Goal: Information Seeking & Learning: Learn about a topic

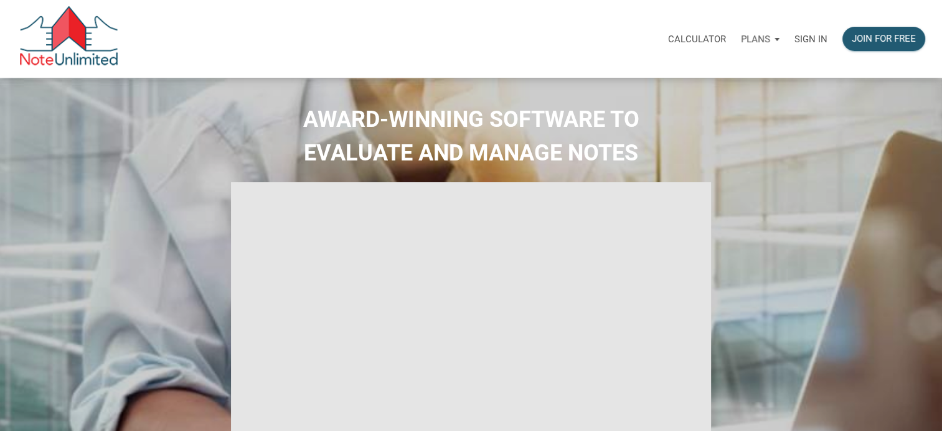
select select
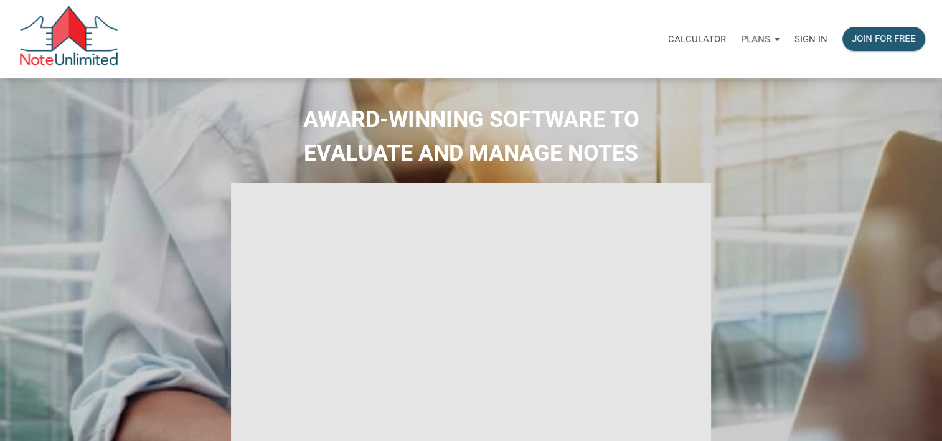
type input "Introduction to new features"
select select
click at [811, 40] on p "Sign in" at bounding box center [810, 39] width 33 height 11
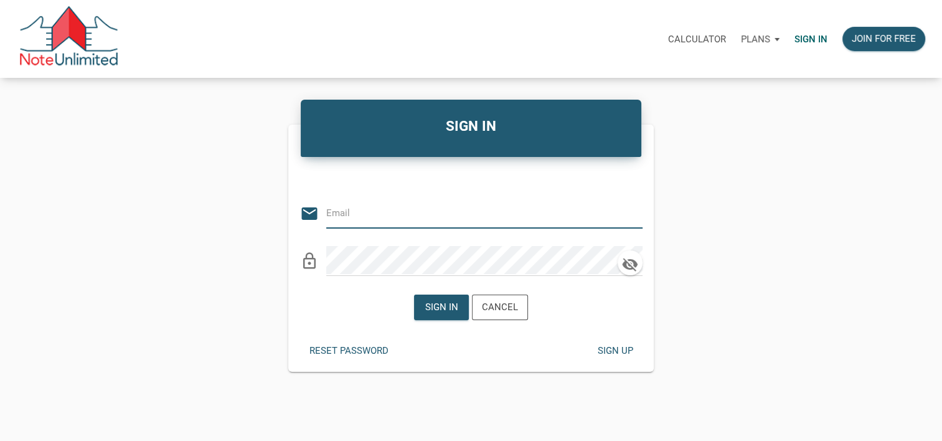
type input "Raypacheco01@gmail.com"
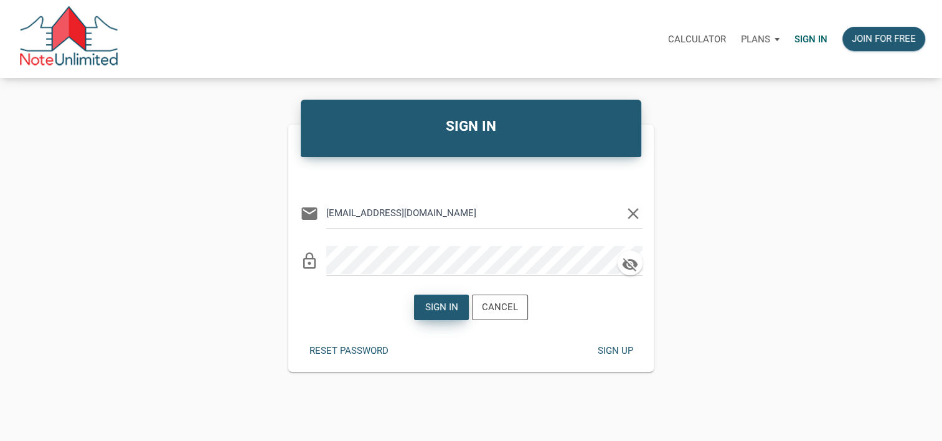
click at [446, 311] on div "Sign in" at bounding box center [441, 307] width 33 height 14
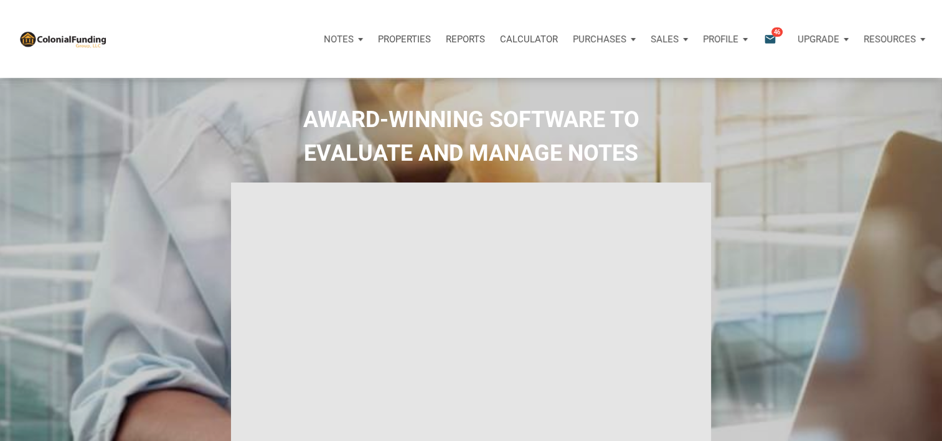
type input "Introduction to new features"
select select
click at [769, 39] on icon "email" at bounding box center [770, 39] width 15 height 14
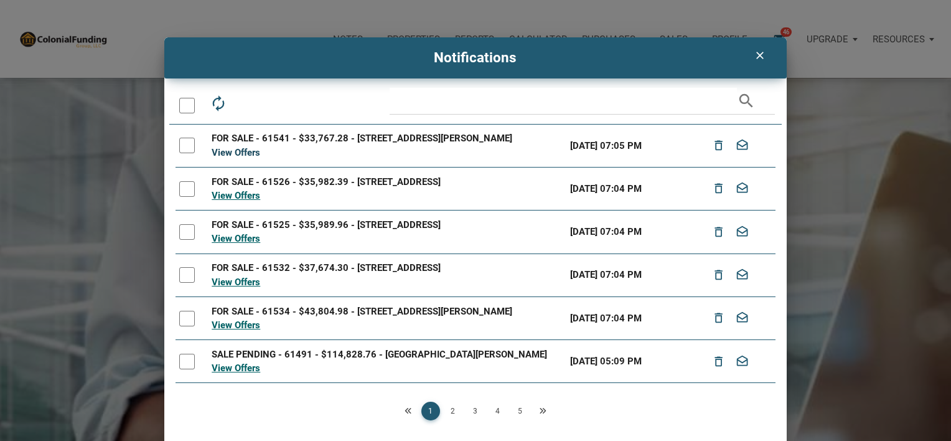
click at [251, 158] on link "View Offers" at bounding box center [236, 152] width 49 height 11
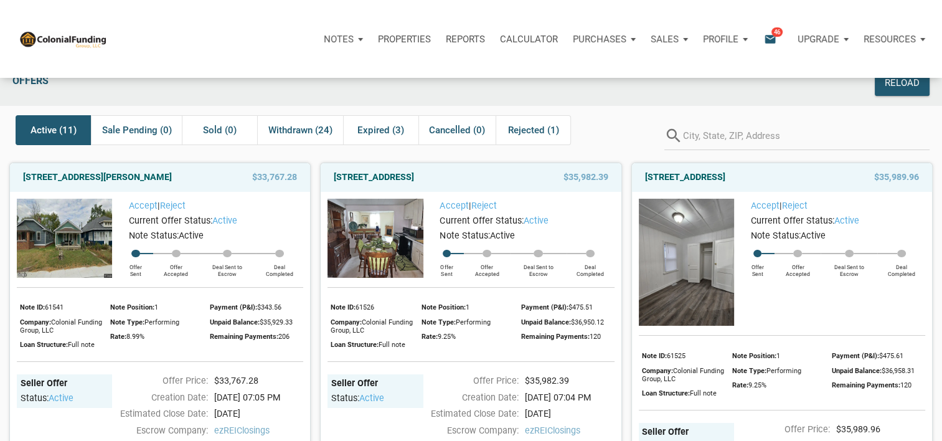
scroll to position [19, 0]
click at [71, 130] on span "Active (11)" at bounding box center [54, 129] width 46 height 15
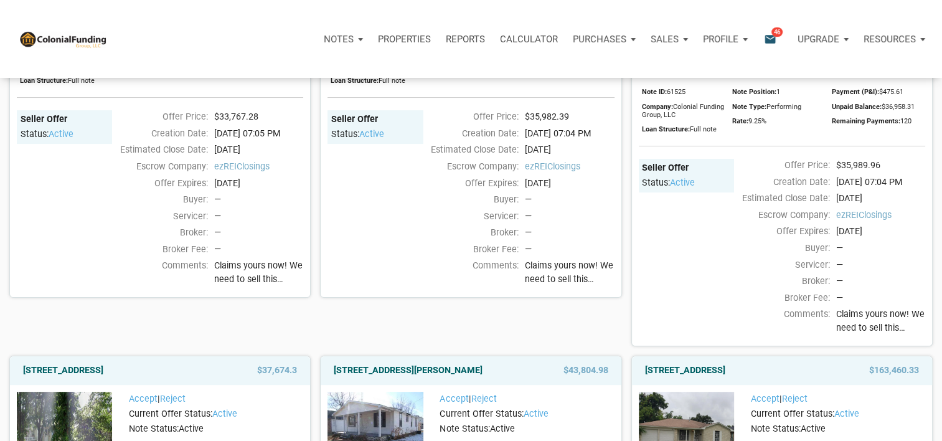
scroll to position [284, 0]
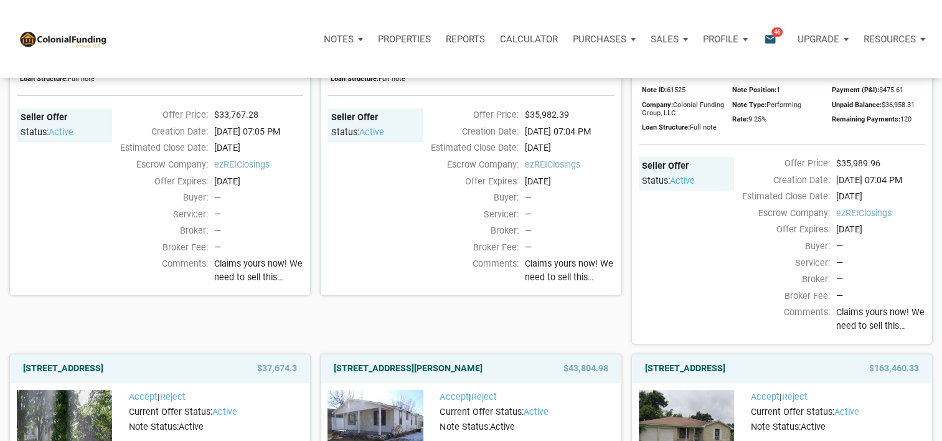
click at [264, 284] on span "Claims yours now! We need to sell this inventory quickly, as [PERSON_NAME] note…" at bounding box center [258, 270] width 89 height 27
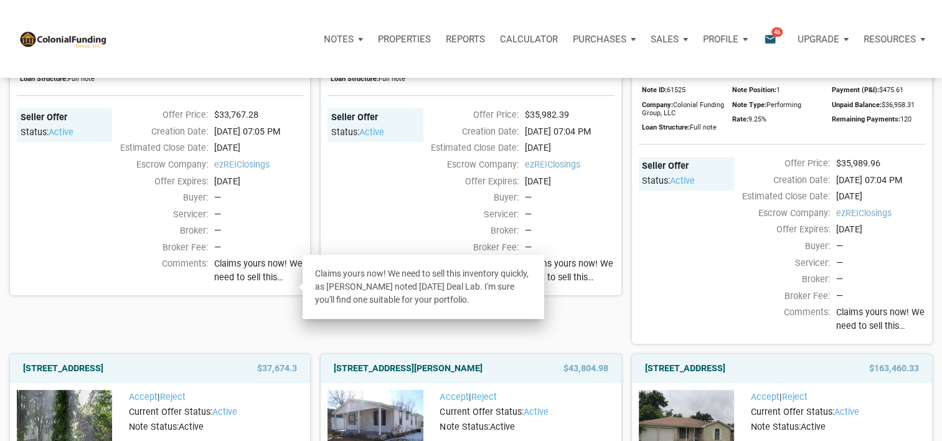
click at [566, 329] on div "720 North 14th Street, New Castle, IN, 47362 $35,982.39 Accept | Reject Current…" at bounding box center [466, 115] width 311 height 457
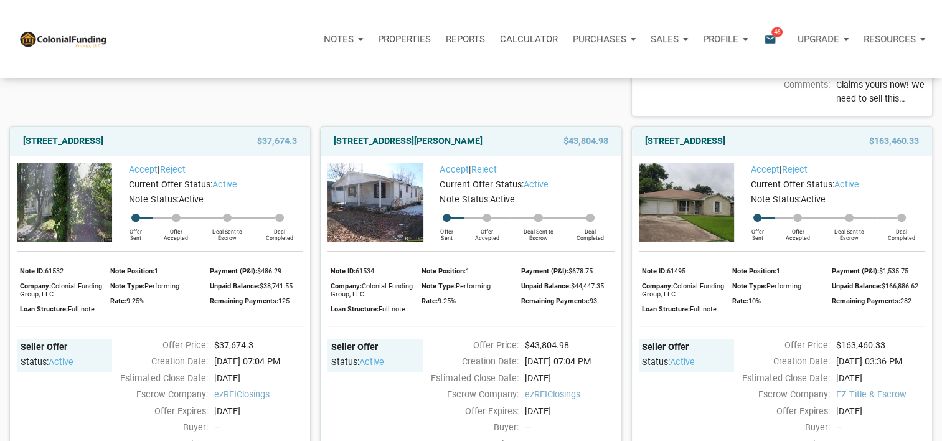
scroll to position [553, 0]
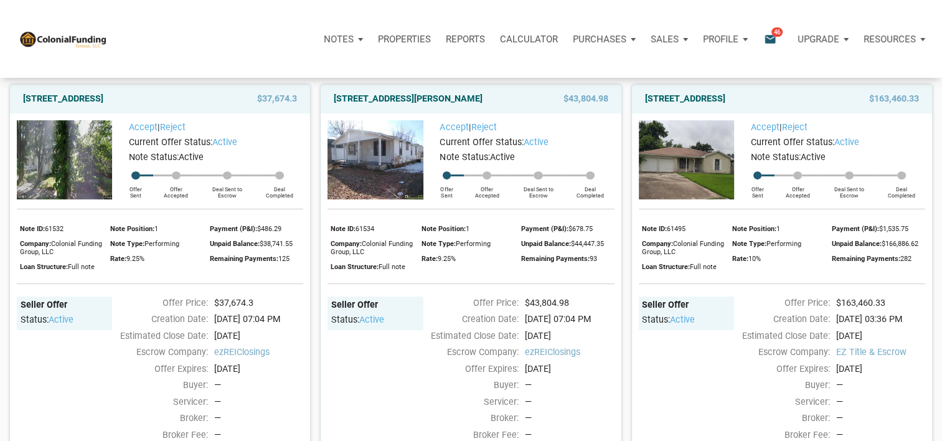
click at [83, 157] on img at bounding box center [64, 159] width 95 height 79
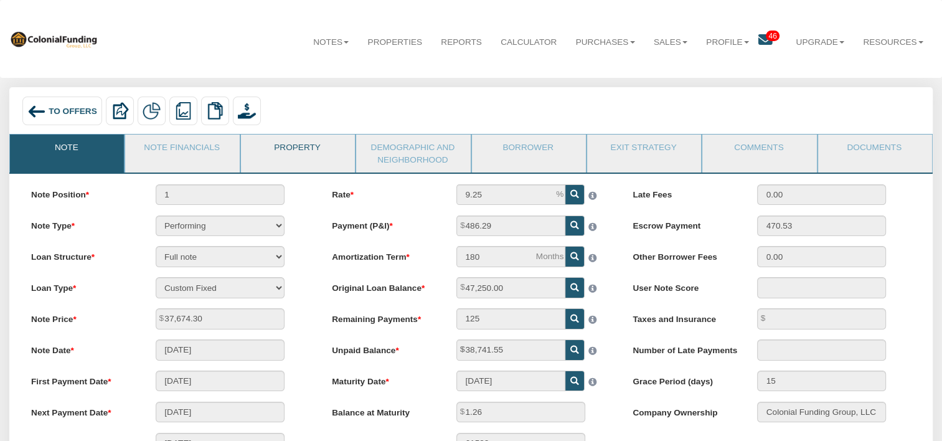
click at [304, 157] on link "Property" at bounding box center [297, 149] width 113 height 31
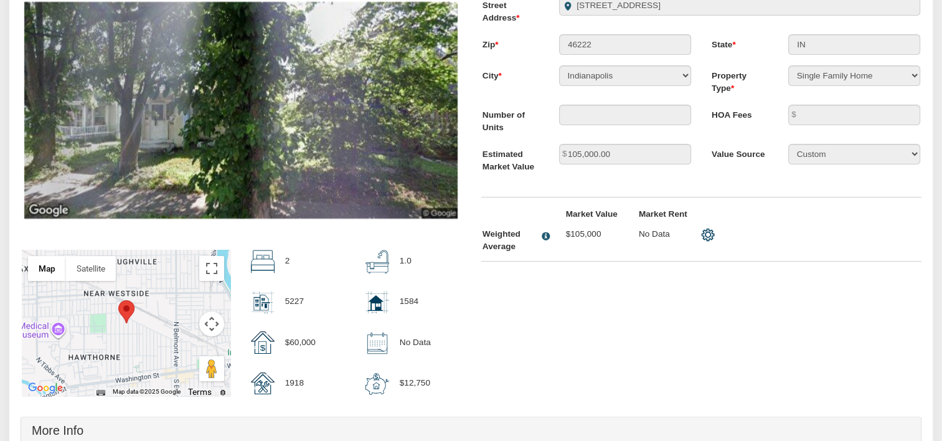
scroll to position [190, 0]
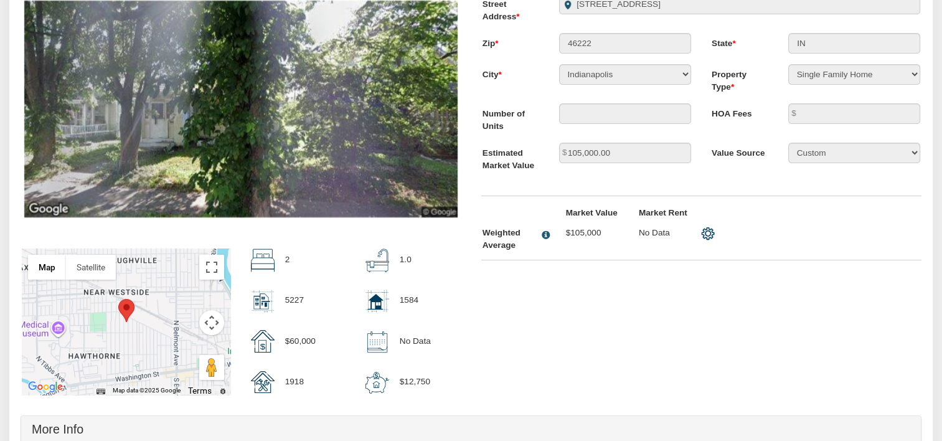
click at [152, 316] on div at bounding box center [126, 321] width 209 height 146
drag, startPoint x: 152, startPoint y: 316, endPoint x: 149, endPoint y: 326, distance: 10.3
click at [149, 326] on div at bounding box center [126, 321] width 209 height 146
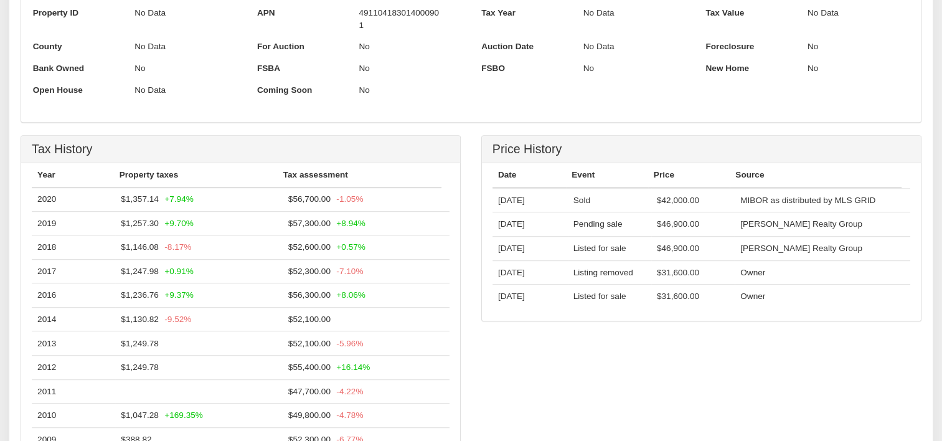
scroll to position [0, 0]
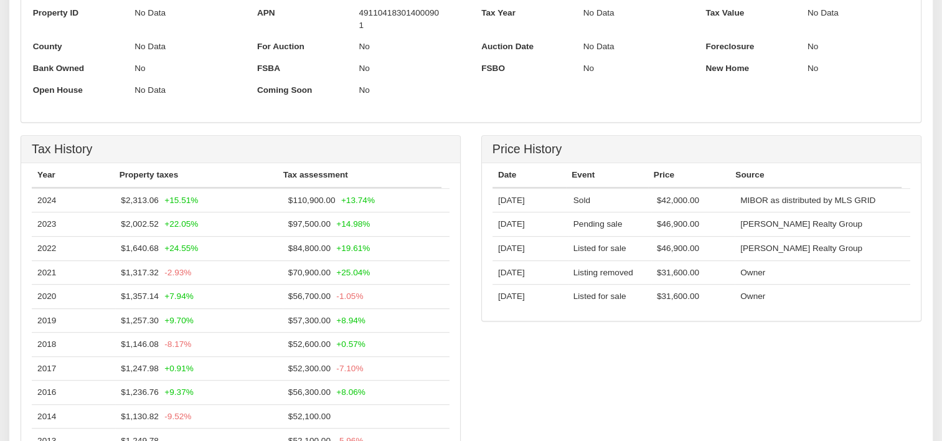
drag, startPoint x: 463, startPoint y: 264, endPoint x: 471, endPoint y: 254, distance: 12.8
click at [471, 254] on div "Tax History Year Property taxes Tax assessment 2024 $2,313.06 +15.51% $110,900.…" at bounding box center [471, 315] width 921 height 361
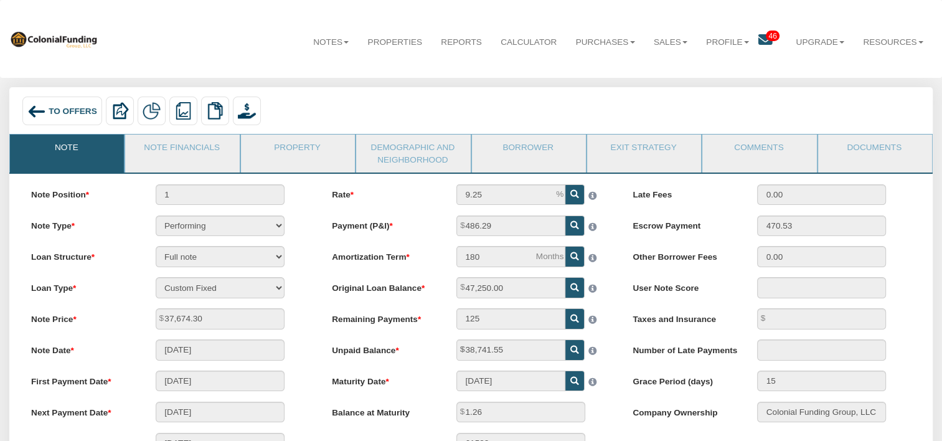
click at [55, 110] on span "To Offers" at bounding box center [73, 110] width 49 height 9
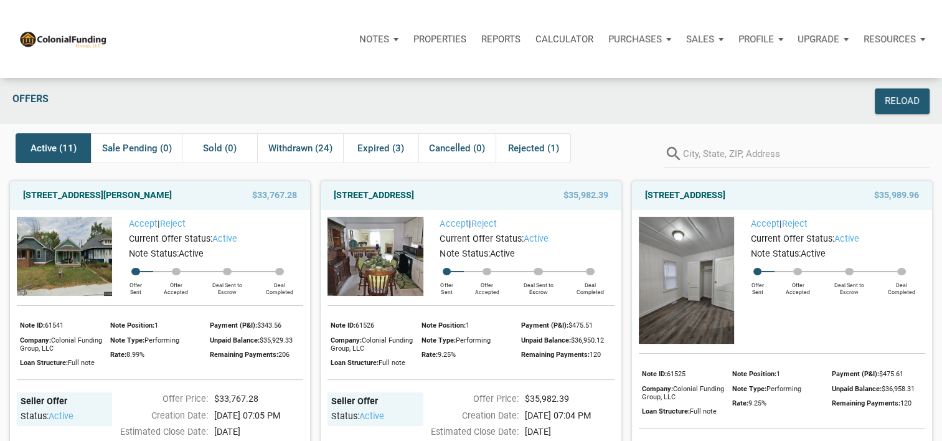
click at [418, 281] on img at bounding box center [374, 256] width 95 height 79
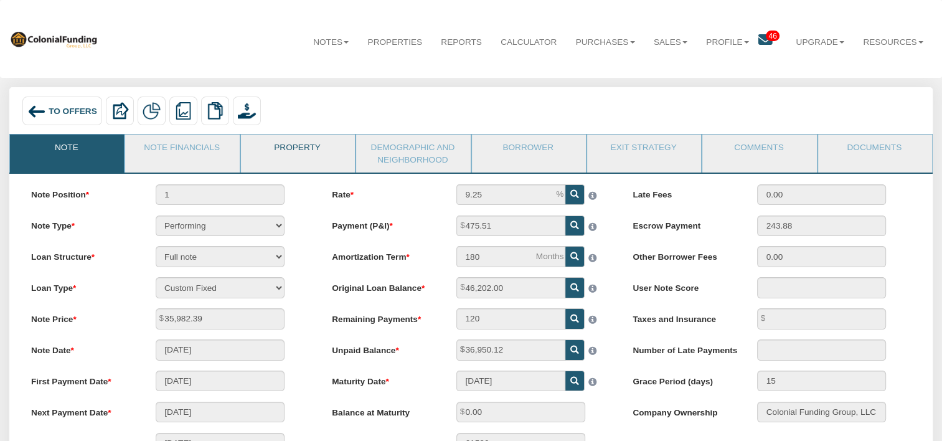
click at [304, 148] on link "Property" at bounding box center [297, 149] width 113 height 31
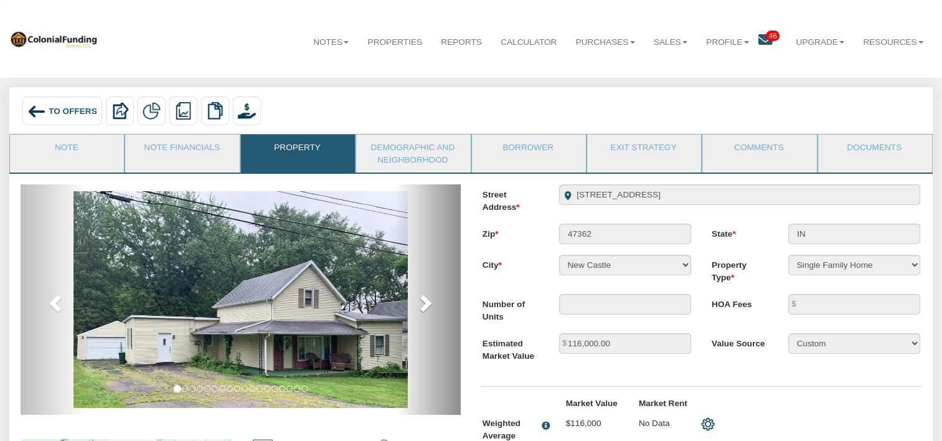
click at [426, 307] on span at bounding box center [424, 302] width 19 height 19
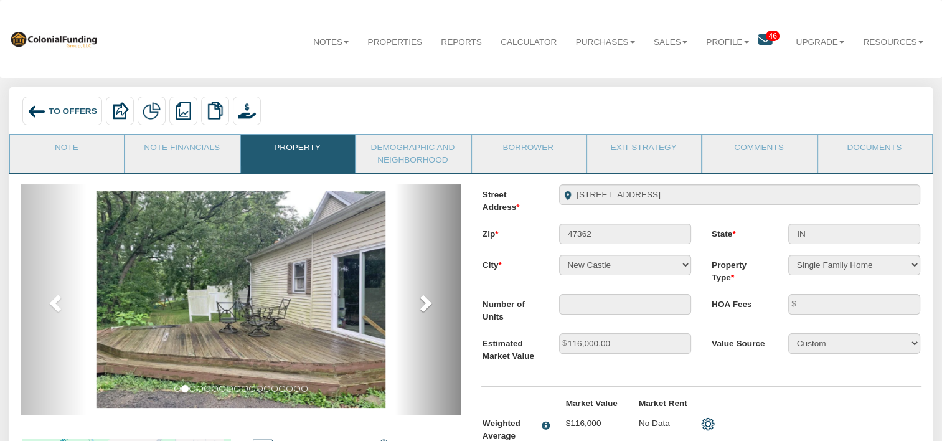
click at [426, 307] on span at bounding box center [424, 302] width 19 height 19
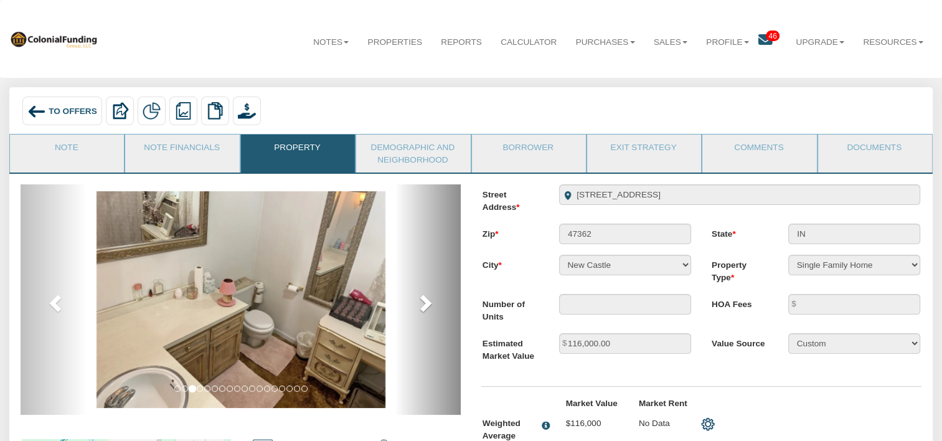
click at [426, 307] on span at bounding box center [424, 302] width 19 height 19
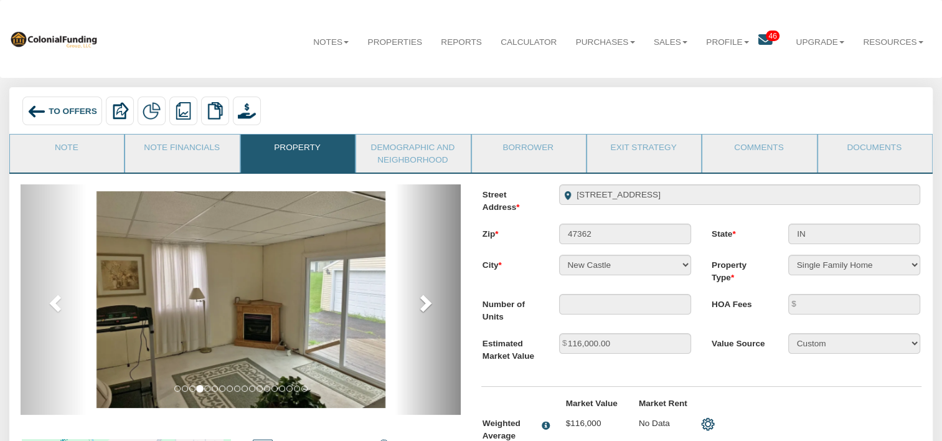
click at [426, 307] on span at bounding box center [424, 302] width 19 height 19
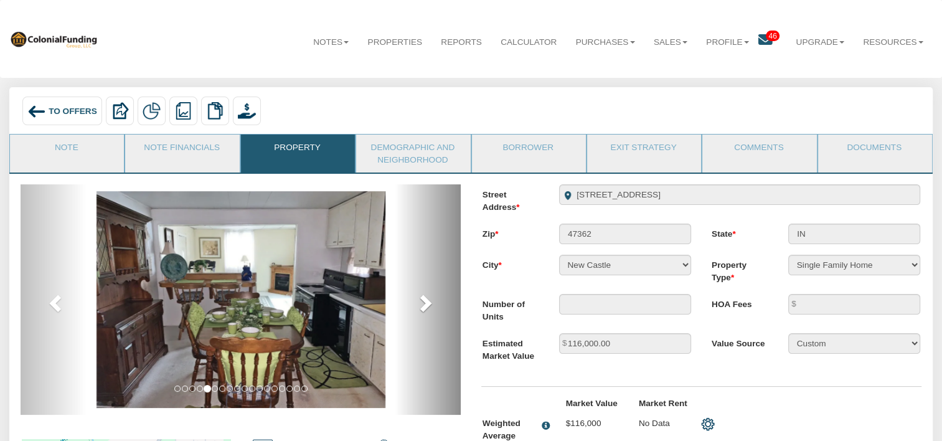
click at [426, 307] on span at bounding box center [424, 302] width 19 height 19
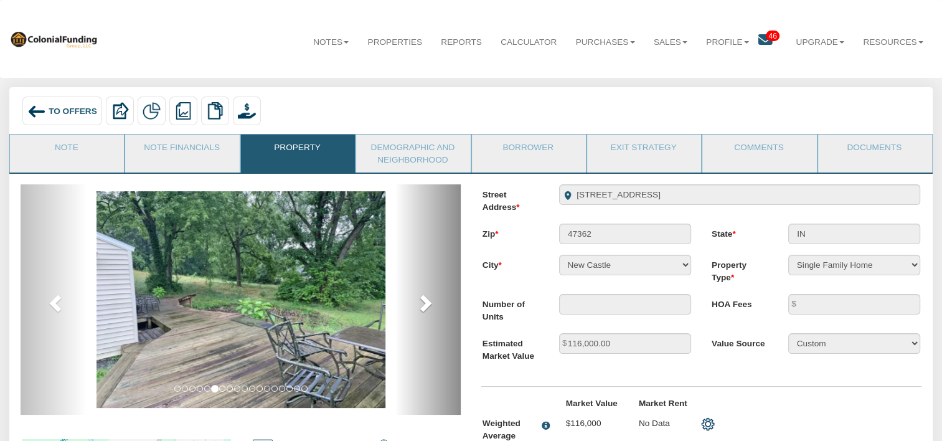
click at [426, 307] on span at bounding box center [424, 302] width 19 height 19
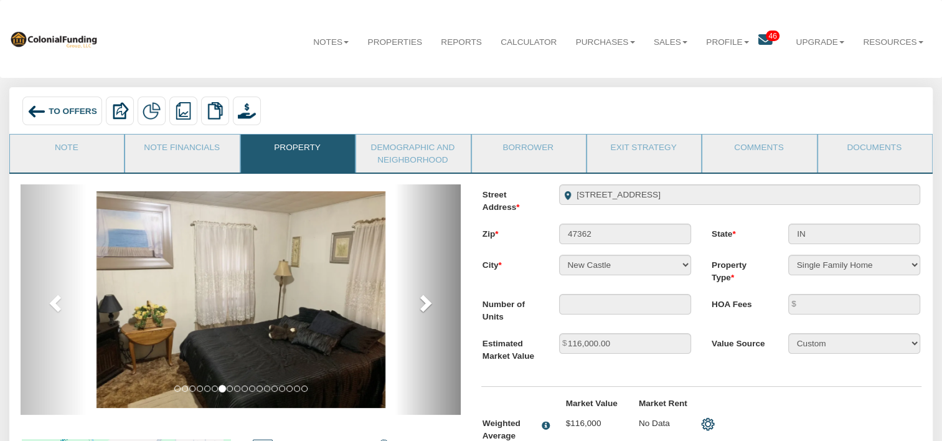
click at [426, 307] on span at bounding box center [424, 302] width 19 height 19
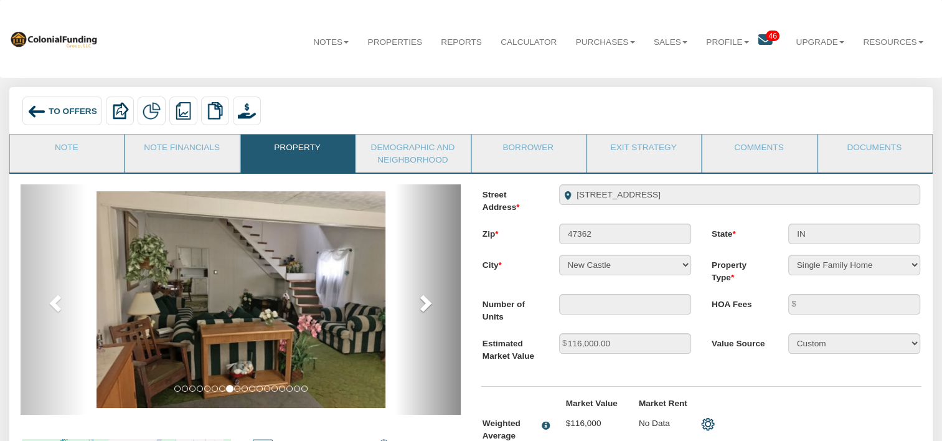
click at [426, 307] on span at bounding box center [424, 302] width 19 height 19
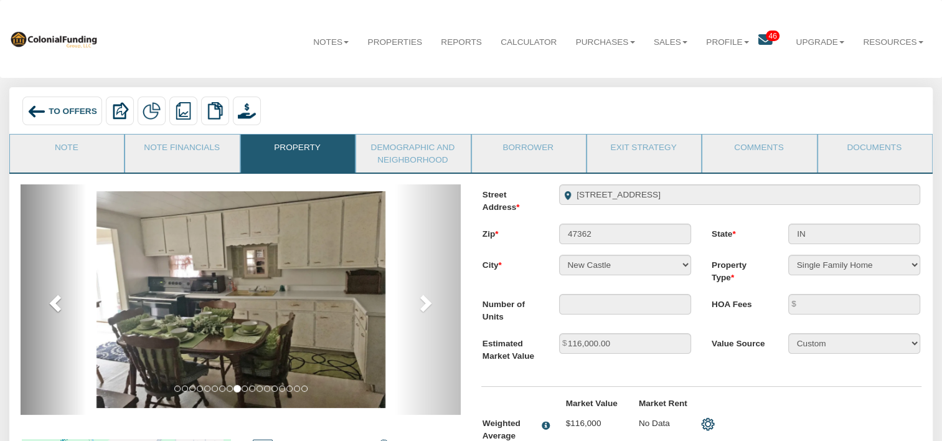
click at [54, 304] on span at bounding box center [56, 302] width 19 height 19
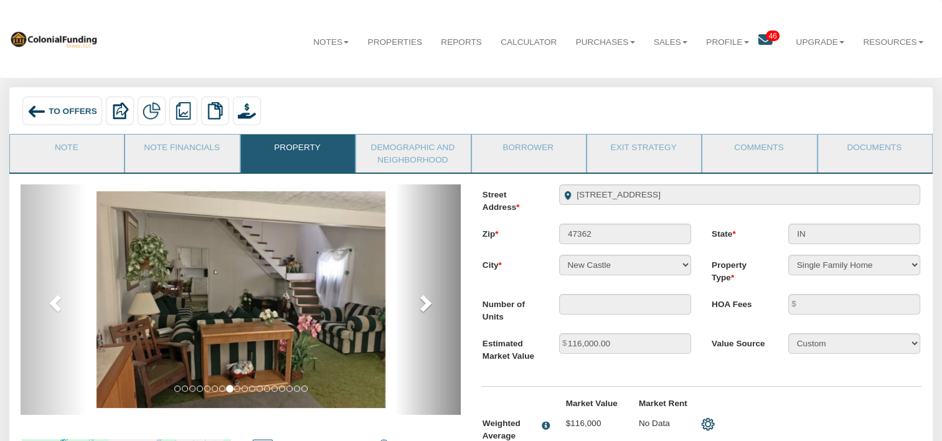
click at [423, 304] on span at bounding box center [424, 302] width 19 height 19
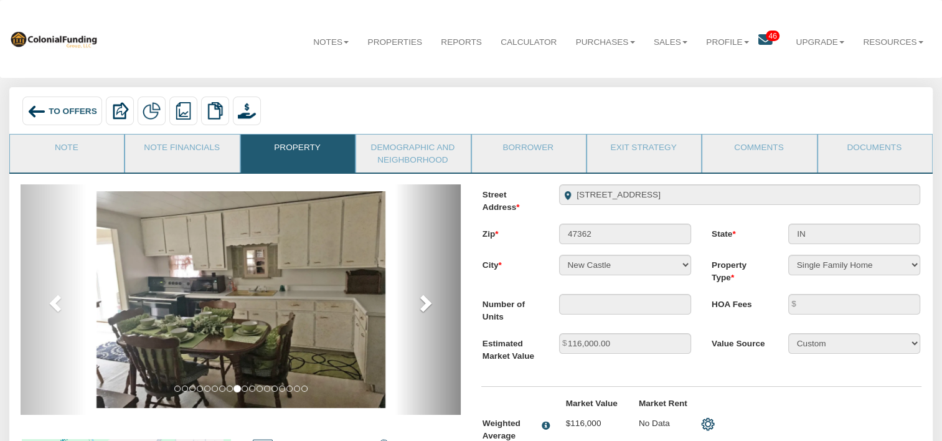
click at [423, 304] on span at bounding box center [424, 302] width 19 height 19
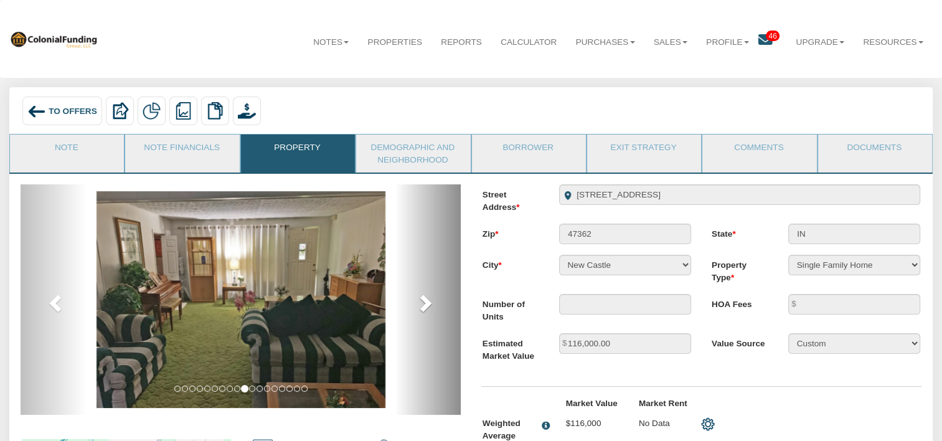
click at [423, 304] on span at bounding box center [424, 302] width 19 height 19
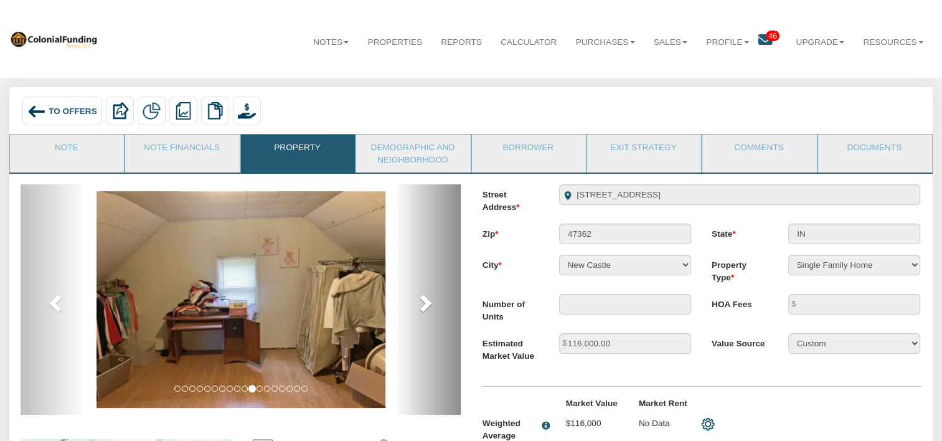
click at [423, 304] on span at bounding box center [424, 302] width 19 height 19
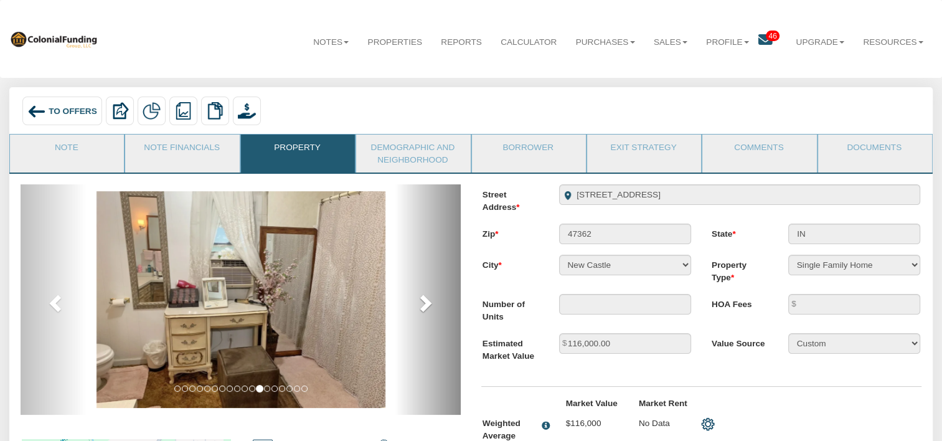
click at [423, 304] on span at bounding box center [424, 302] width 19 height 19
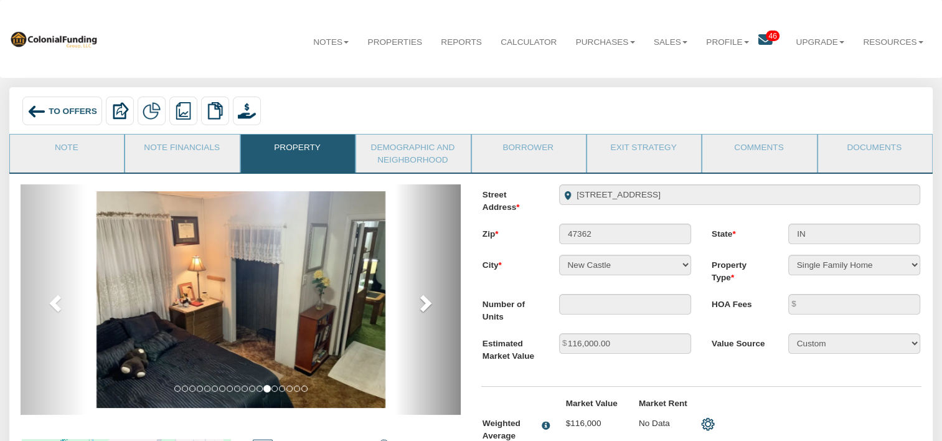
click at [423, 304] on span at bounding box center [424, 302] width 19 height 19
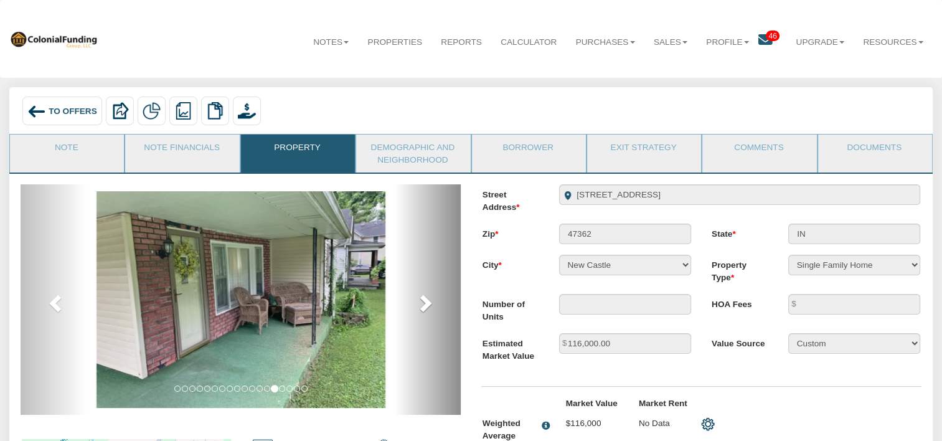
click at [423, 304] on span at bounding box center [424, 302] width 19 height 19
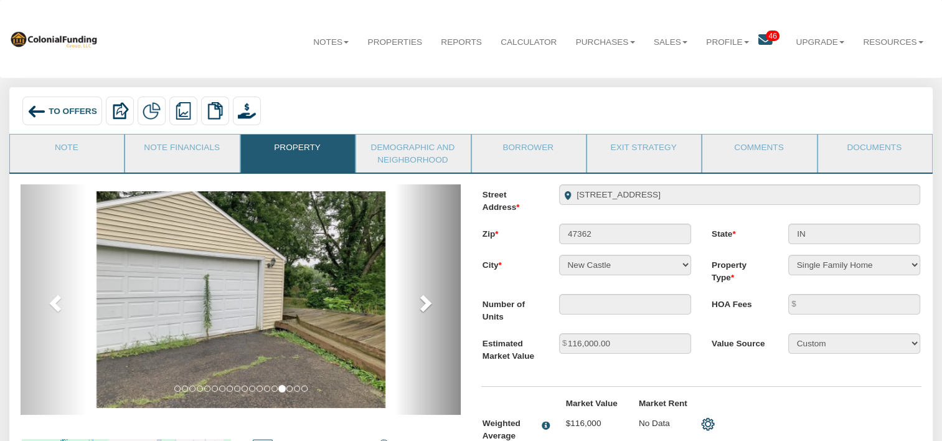
click at [423, 304] on span at bounding box center [424, 302] width 19 height 19
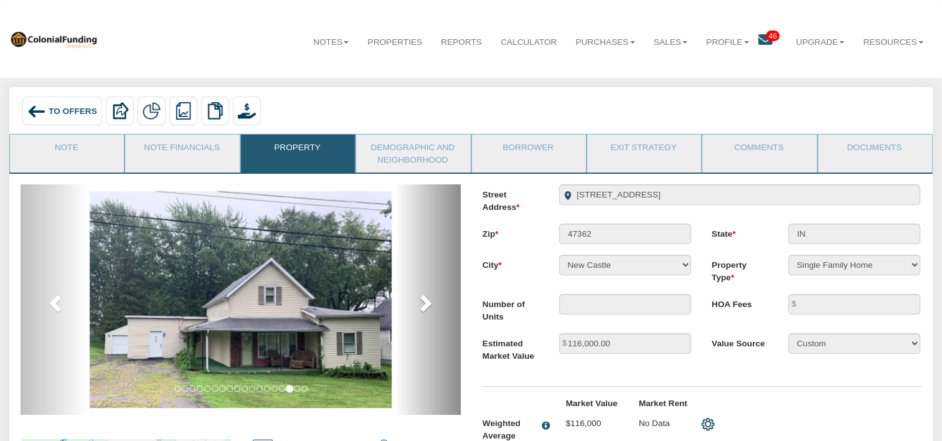
click at [423, 304] on span at bounding box center [424, 302] width 19 height 19
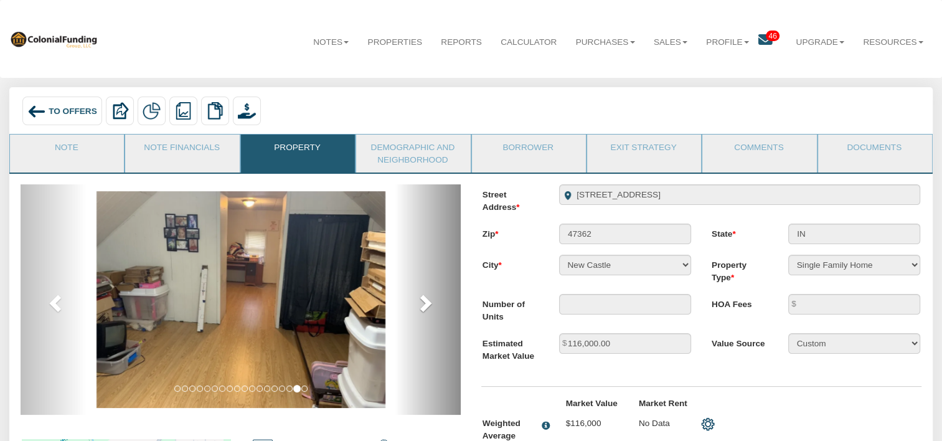
click at [423, 304] on span at bounding box center [424, 302] width 19 height 19
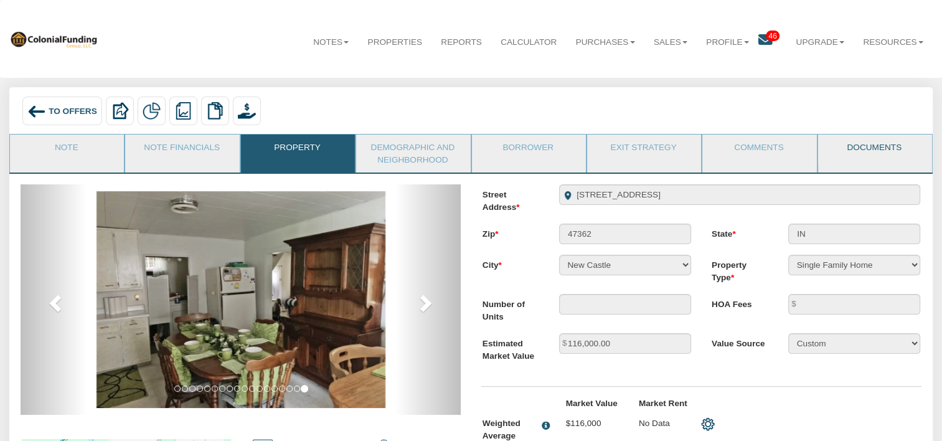
click at [845, 147] on link "Documents" at bounding box center [874, 149] width 113 height 31
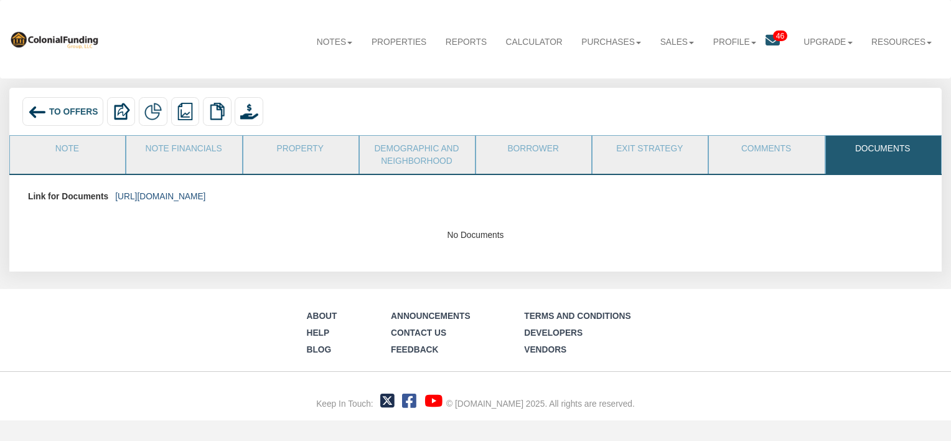
click at [205, 197] on link "https://colonialfundinggroup.sharepoint.com/:f:/s/operationsteam/EsZhQsI5TO9HvH…" at bounding box center [160, 196] width 90 height 9
click at [341, 42] on link "Notes" at bounding box center [334, 43] width 55 height 32
click at [306, 67] on link "Dashboard" at bounding box center [306, 70] width 110 height 16
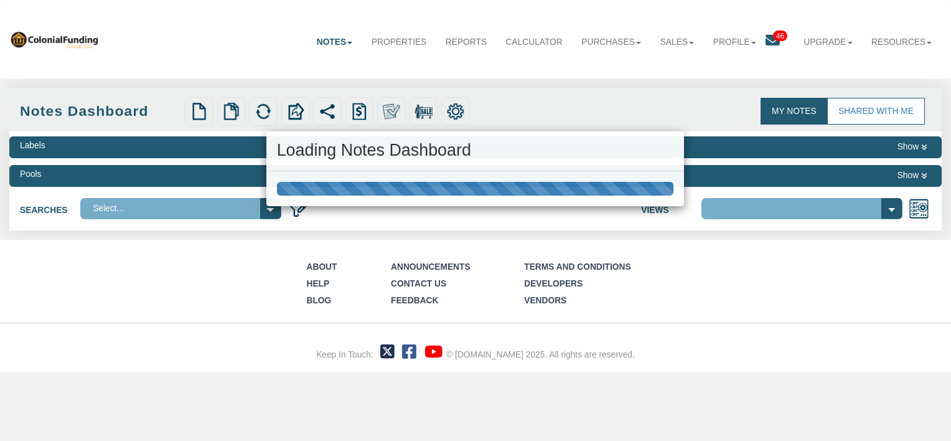
select select "316"
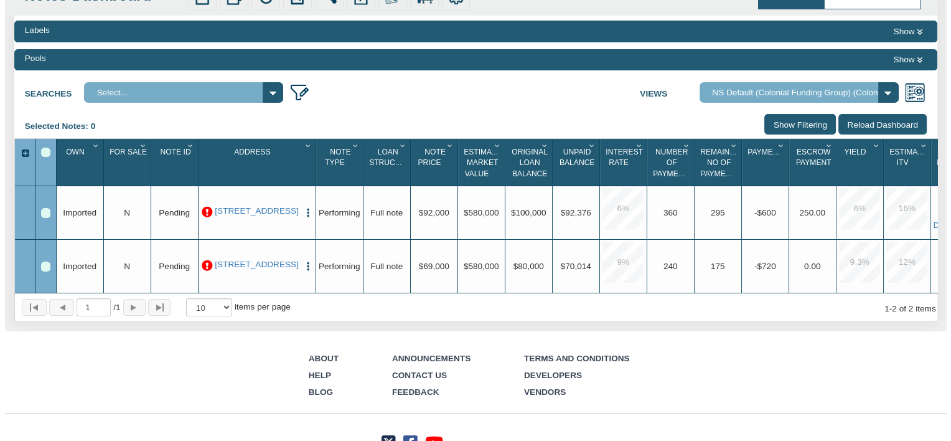
scroll to position [25, 0]
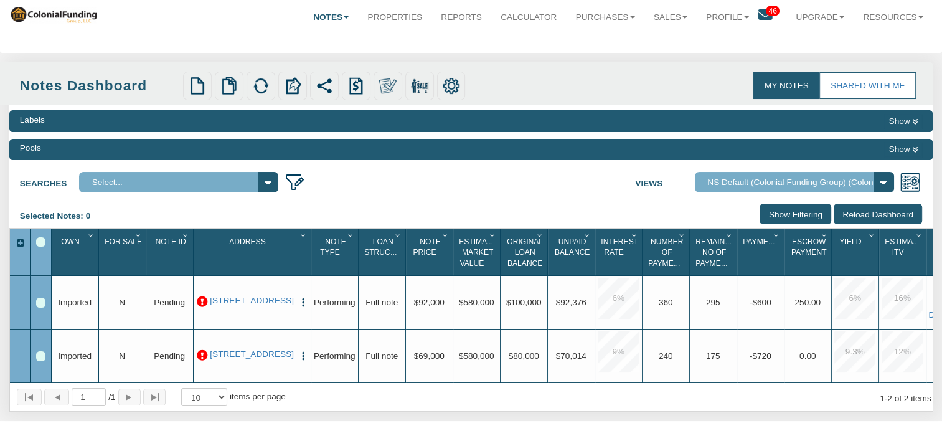
click at [270, 189] on select "Select..." at bounding box center [178, 182] width 199 height 21
click at [763, 17] on icon at bounding box center [765, 15] width 14 height 14
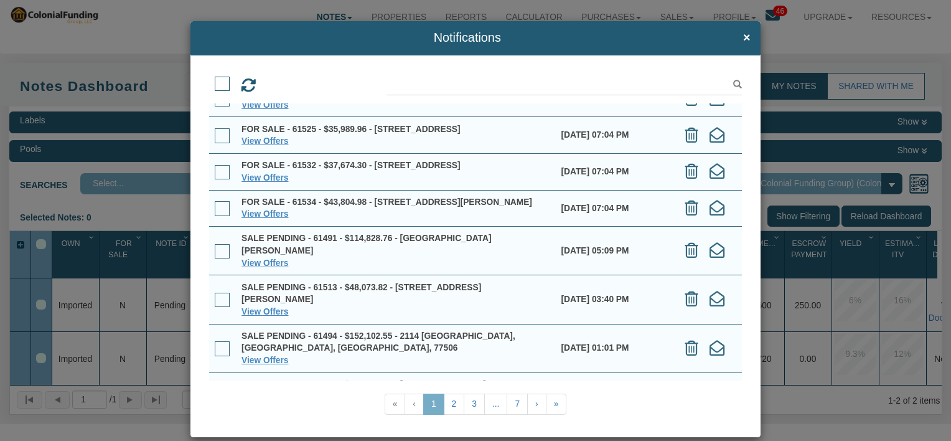
scroll to position [46, 0]
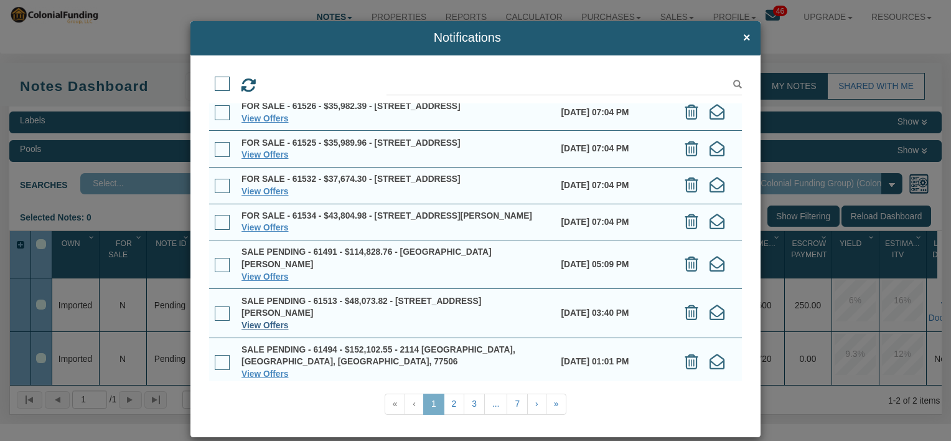
click at [258, 330] on link "View Offers" at bounding box center [265, 325] width 47 height 9
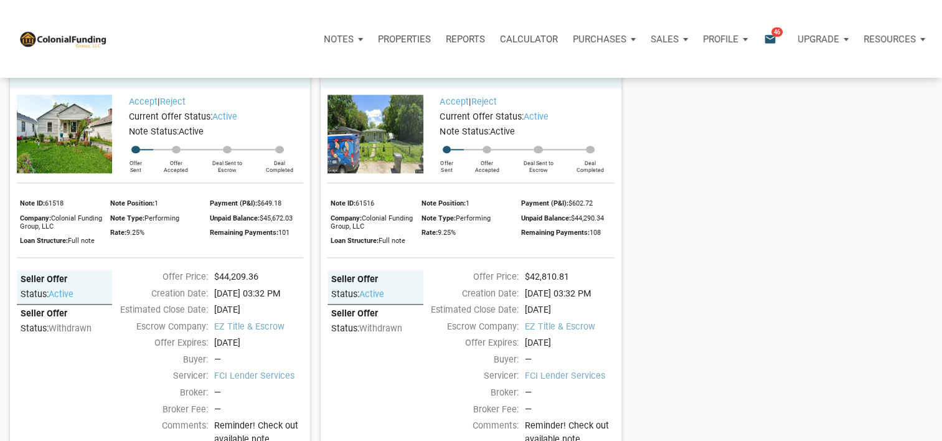
scroll to position [1397, 0]
click at [382, 333] on span "withdrawn" at bounding box center [380, 327] width 43 height 11
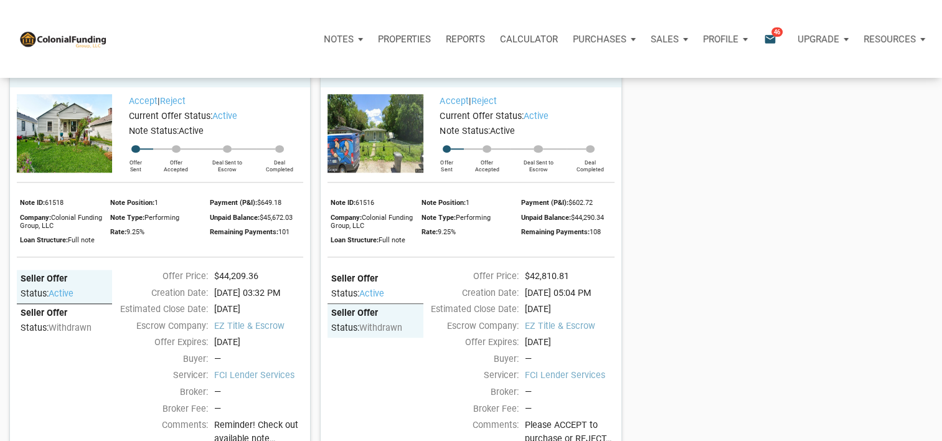
click at [383, 299] on span "active" at bounding box center [371, 293] width 25 height 11
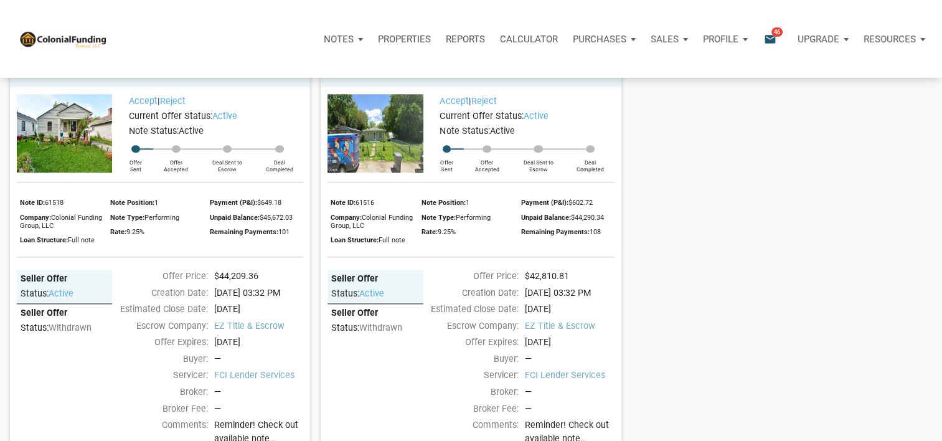
click at [396, 319] on div "Seller Offer" at bounding box center [375, 314] width 88 height 12
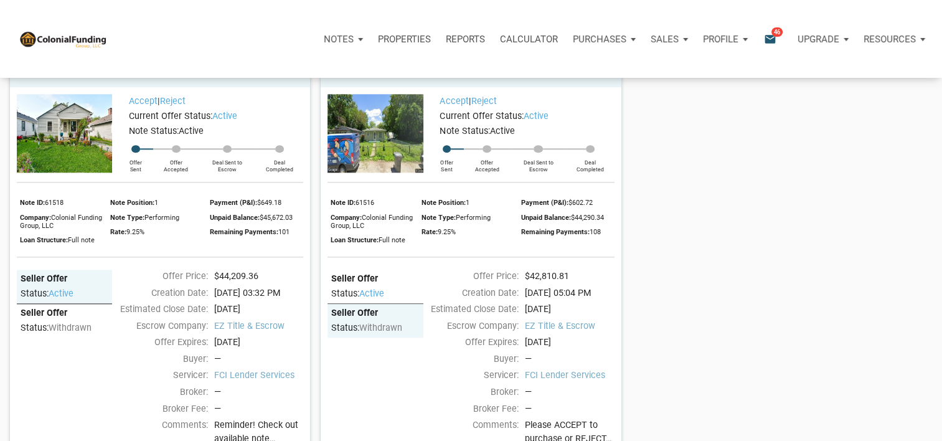
click at [403, 299] on div "Status: active" at bounding box center [375, 291] width 88 height 15
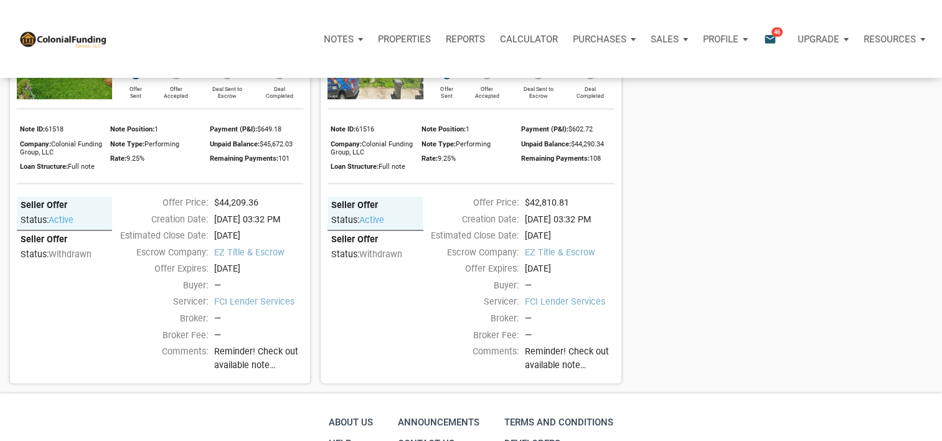
scroll to position [1473, 0]
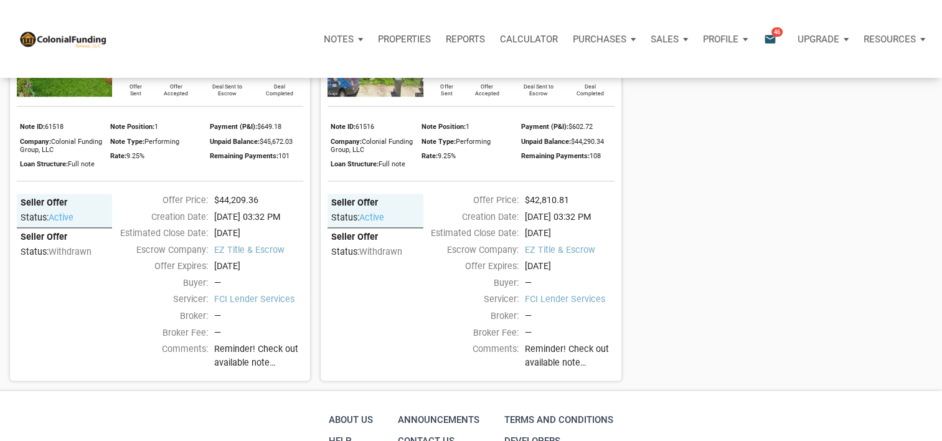
click at [556, 369] on span "Reminder! Check out available note inventory. Notes are priced from $42K to $21…" at bounding box center [569, 355] width 89 height 27
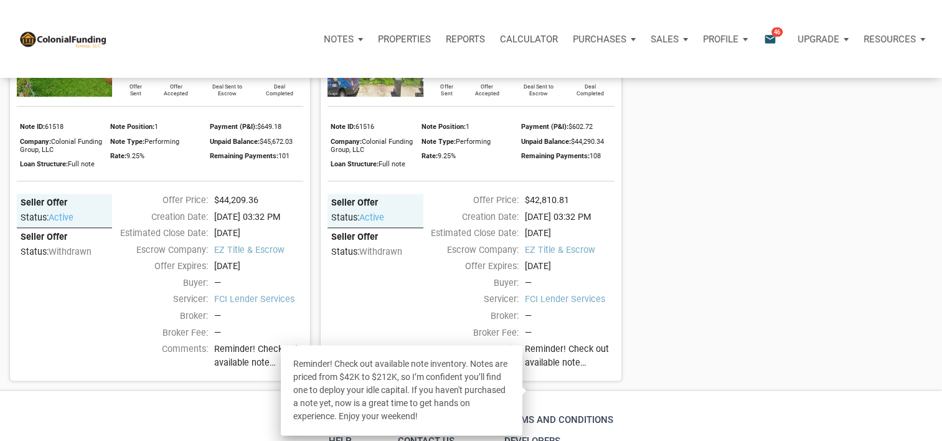
click at [590, 374] on div "Reminder! Check out available note inventory. Notes are priced from $42K to $21…" at bounding box center [569, 357] width 89 height 31
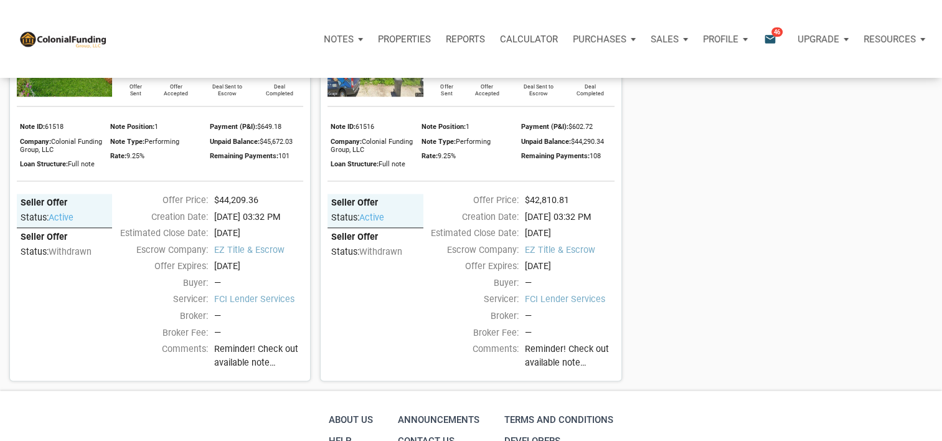
click at [242, 369] on span "Reminder! Check out available note inventory. Notes are priced from $42K to $21…" at bounding box center [258, 355] width 89 height 27
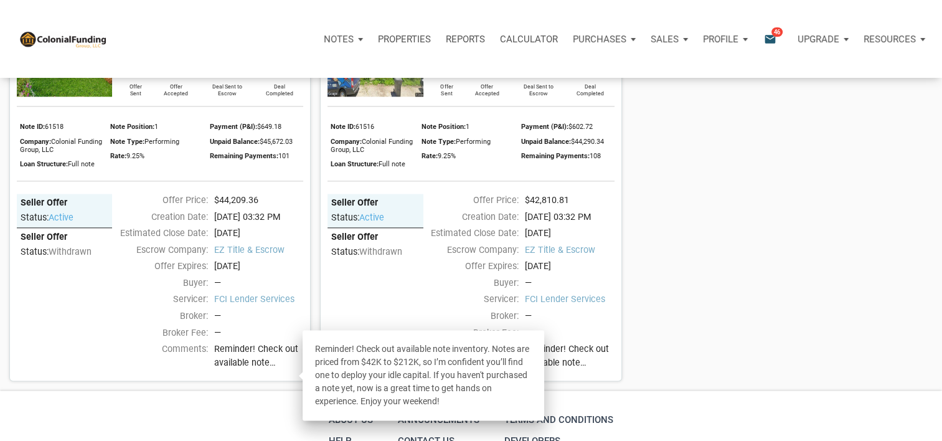
click at [411, 402] on div "Reminder! Check out available note inventory. Notes are priced from $42K to $21…" at bounding box center [424, 375] width 242 height 90
click at [514, 393] on div "Reminder! Check out available note inventory. Notes are priced from $42K to $21…" at bounding box center [424, 375] width 242 height 90
click at [581, 369] on span "Reminder! Check out available note inventory. Notes are priced from $42K to $21…" at bounding box center [569, 355] width 89 height 27
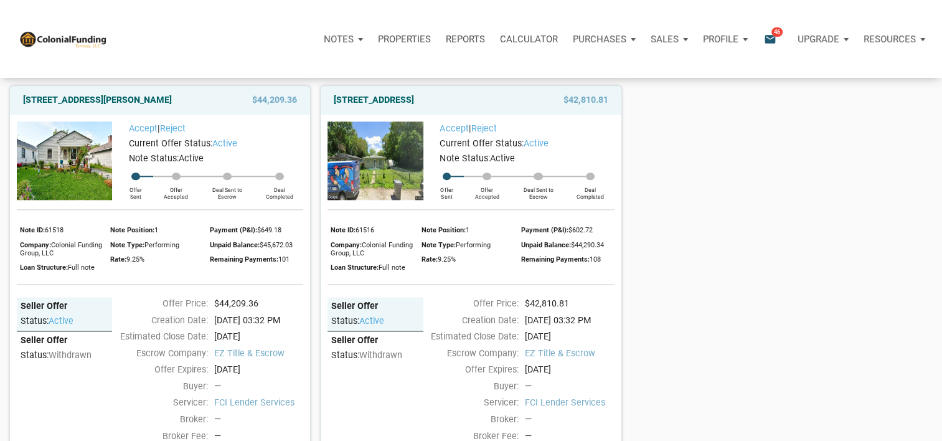
scroll to position [1368, 0]
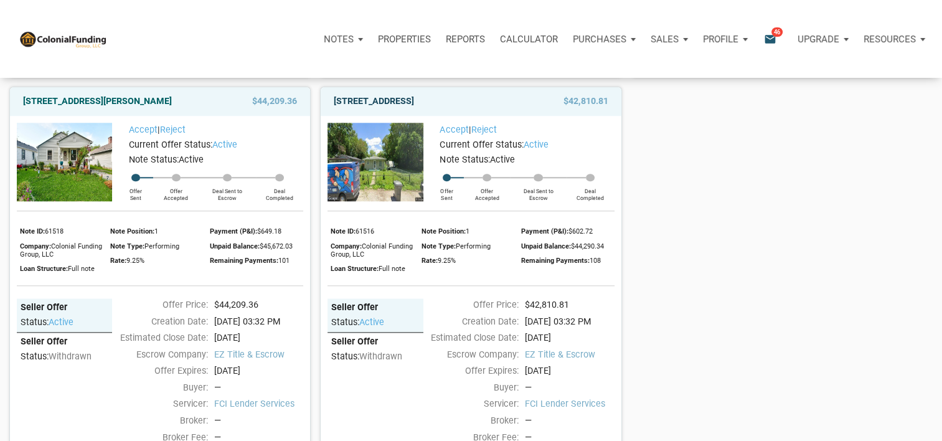
click at [414, 109] on link "[STREET_ADDRESS]" at bounding box center [374, 101] width 80 height 15
click at [387, 202] on img at bounding box center [374, 162] width 95 height 79
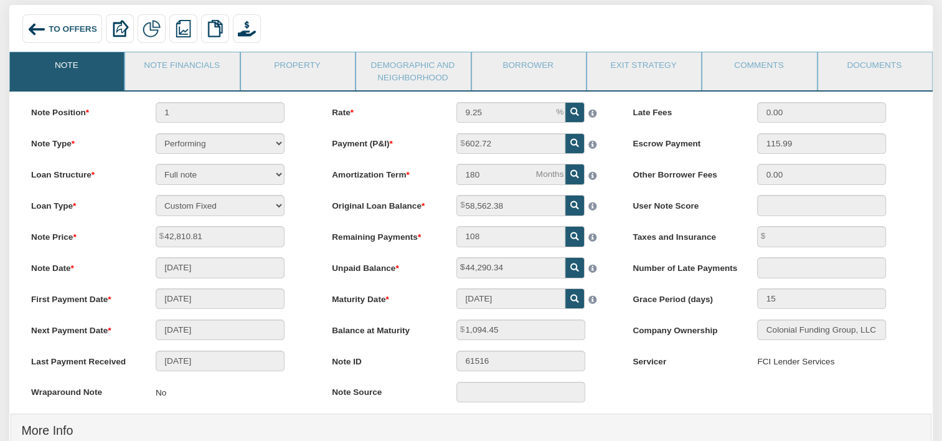
scroll to position [17, 0]
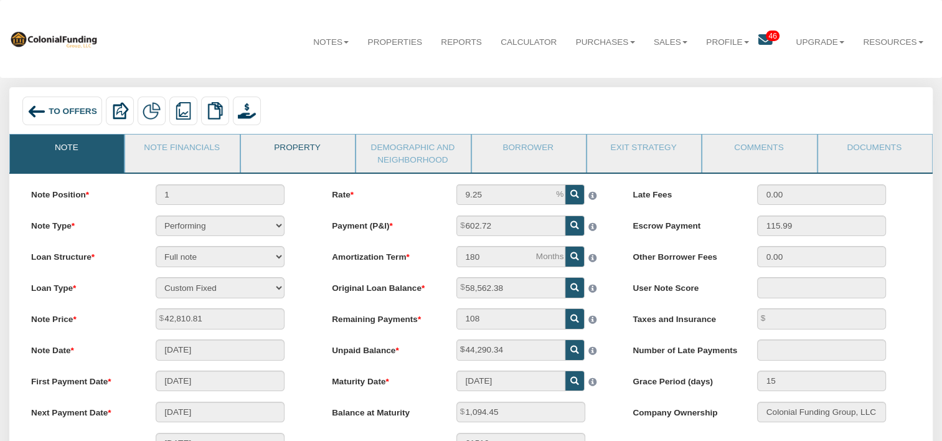
click at [295, 139] on link "Property" at bounding box center [297, 149] width 113 height 31
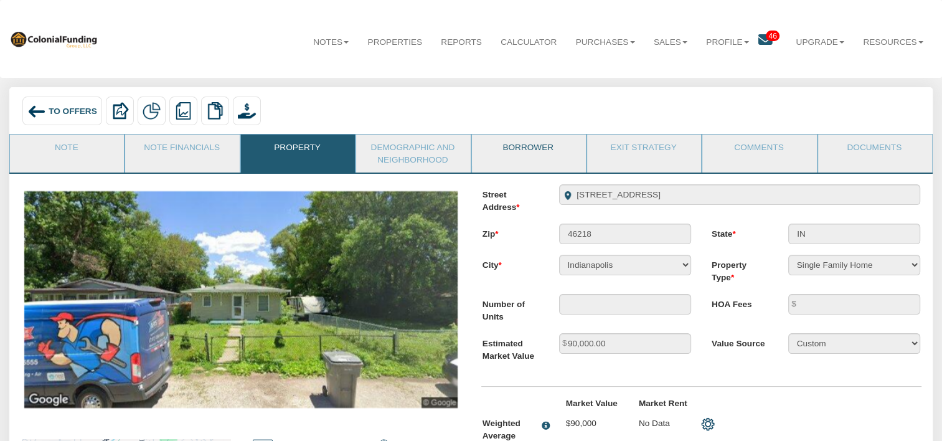
click at [529, 151] on link "Borrower" at bounding box center [528, 149] width 113 height 31
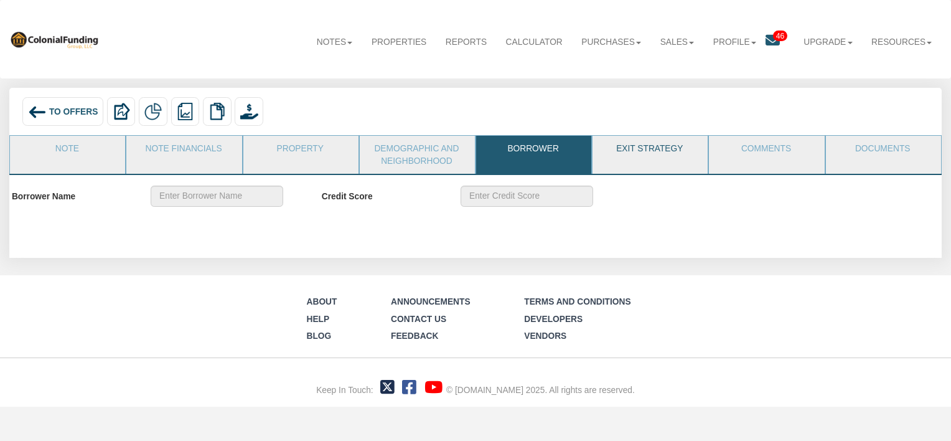
click at [670, 147] on link "Exit Strategy" at bounding box center [650, 151] width 114 height 31
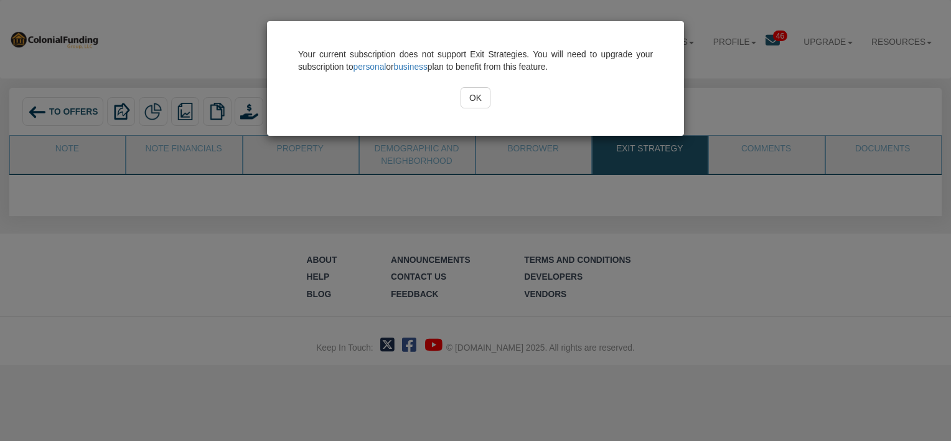
click at [479, 92] on input "OK" at bounding box center [476, 97] width 31 height 21
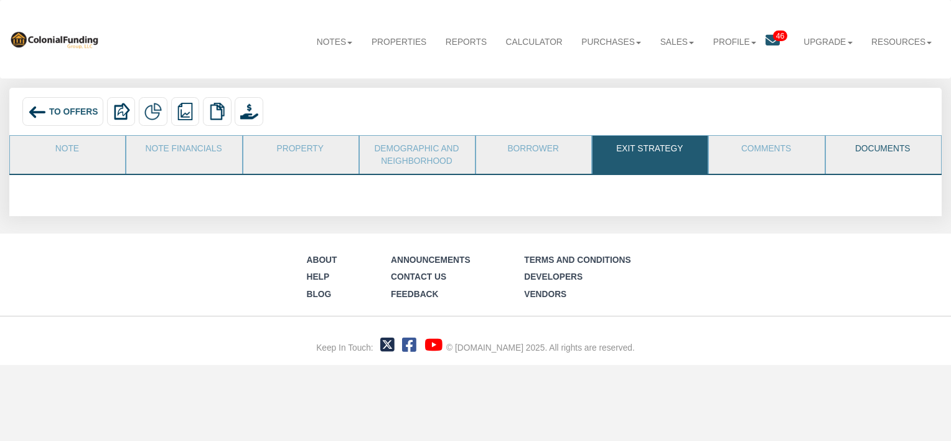
click at [874, 156] on link "Documents" at bounding box center [883, 151] width 114 height 31
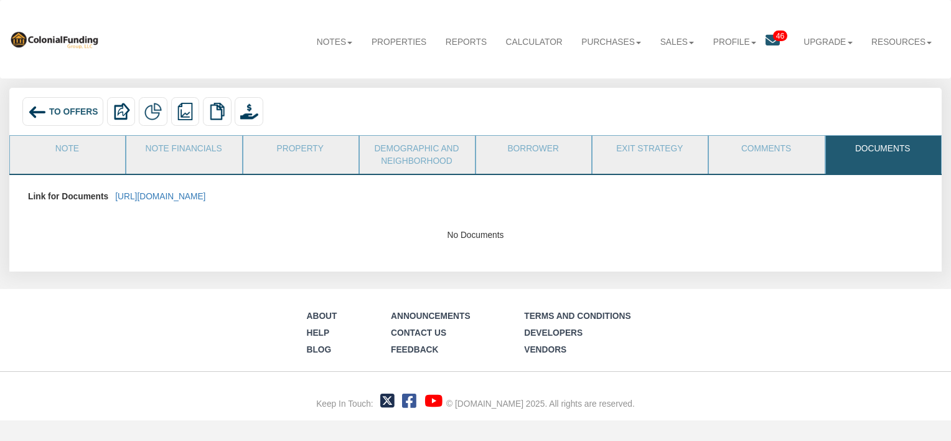
click at [58, 116] on span "To Offers" at bounding box center [73, 111] width 49 height 9
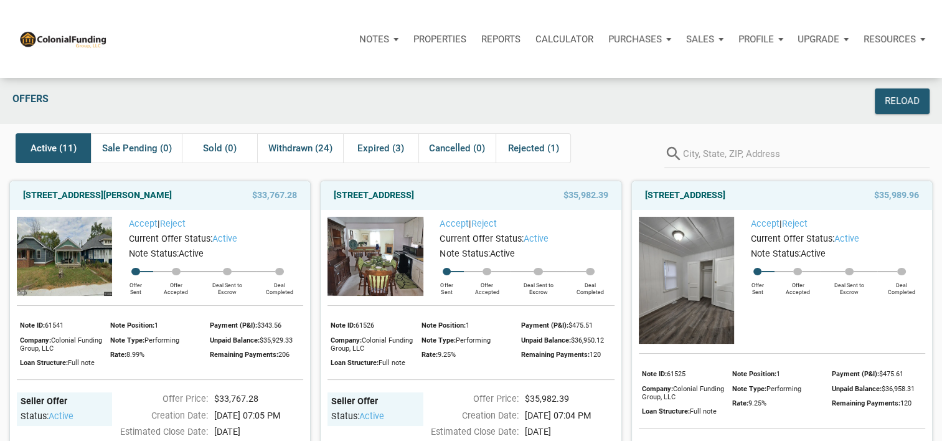
scroll to position [32, 0]
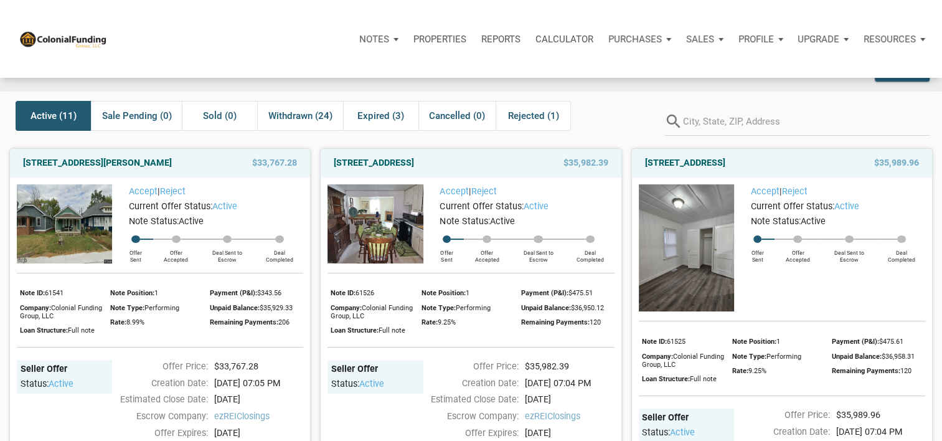
click at [83, 248] on img at bounding box center [64, 223] width 95 height 79
